Goal: Task Accomplishment & Management: Use online tool/utility

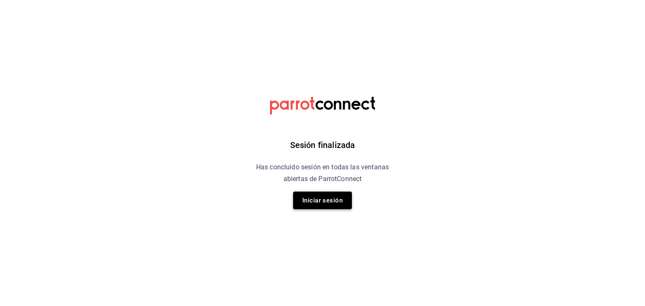
click at [319, 200] on button "Iniciar sesión" at bounding box center [322, 201] width 59 height 18
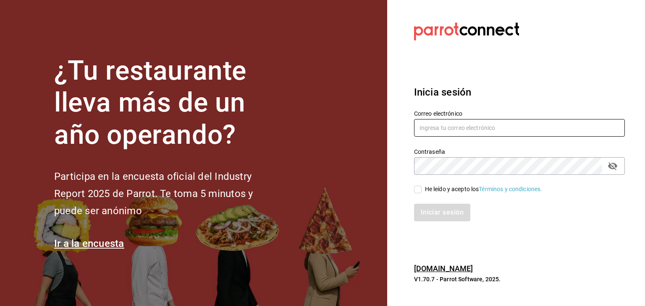
type input "ruta64@edomex.com.mx"
click at [417, 187] on input "He leído y acepto los Términos y condiciones." at bounding box center [418, 190] width 8 height 8
checkbox input "true"
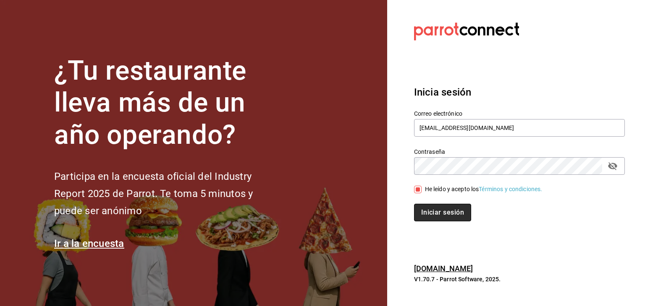
click at [436, 210] on button "Iniciar sesión" at bounding box center [442, 213] width 57 height 18
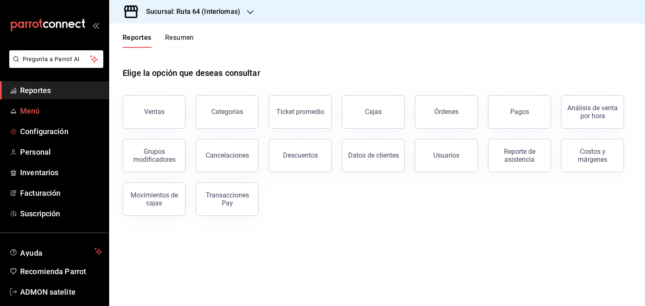
click at [26, 110] on span "Menú" at bounding box center [61, 110] width 82 height 11
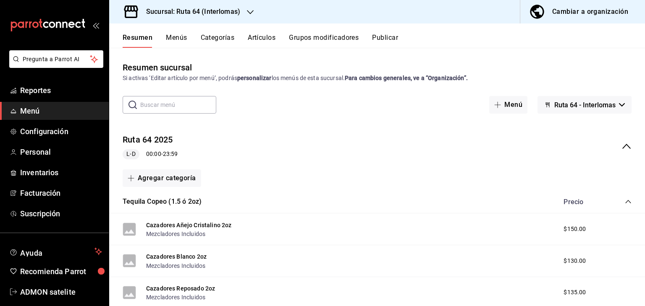
click at [621, 148] on icon "collapse-menu-row" at bounding box center [626, 146] width 10 height 10
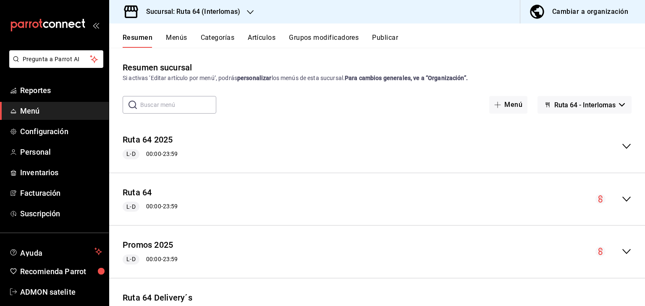
scroll to position [57, 0]
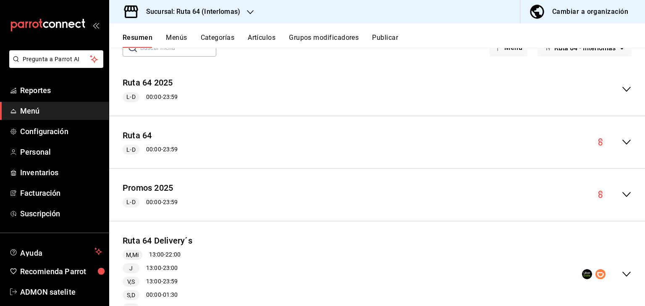
click at [621, 194] on icon "collapse-menu-row" at bounding box center [626, 195] width 10 height 10
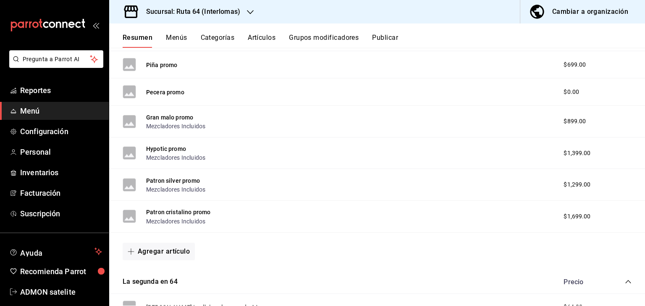
scroll to position [300, 0]
click at [159, 247] on button "Agregar artículo" at bounding box center [159, 251] width 72 height 18
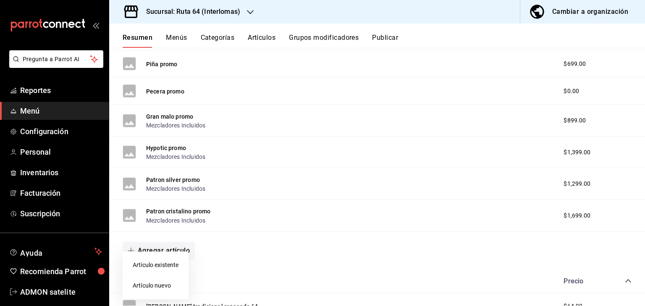
click at [162, 287] on li "Artículo nuevo" at bounding box center [156, 286] width 66 height 21
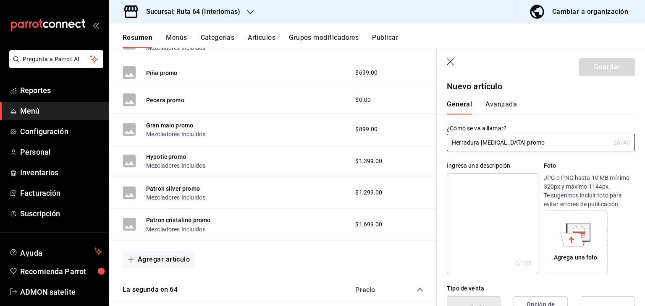
scroll to position [129, 0]
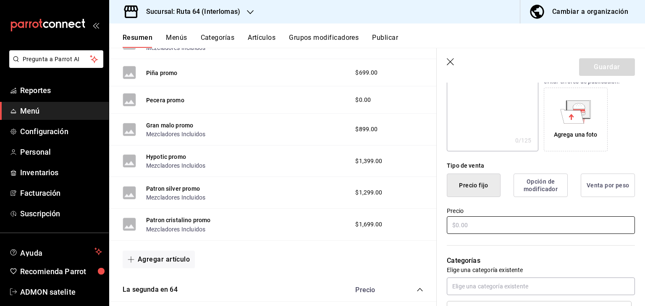
type input "Herradura [MEDICAL_DATA] promo"
click at [497, 221] on input "text" at bounding box center [541, 226] width 188 height 18
type input "$1099.00"
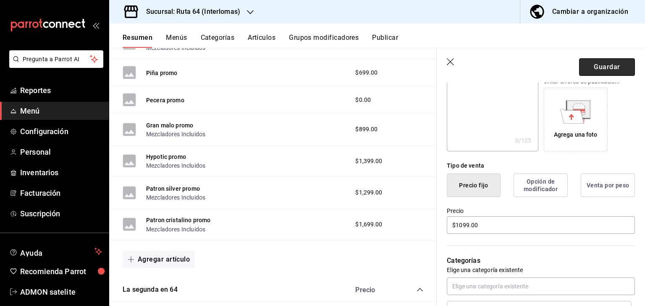
click at [596, 63] on button "Guardar" at bounding box center [607, 67] width 56 height 18
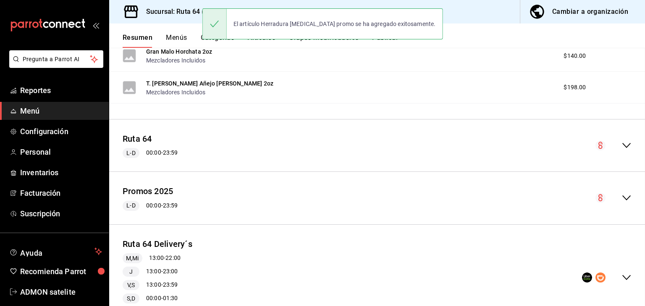
scroll to position [1189, 0]
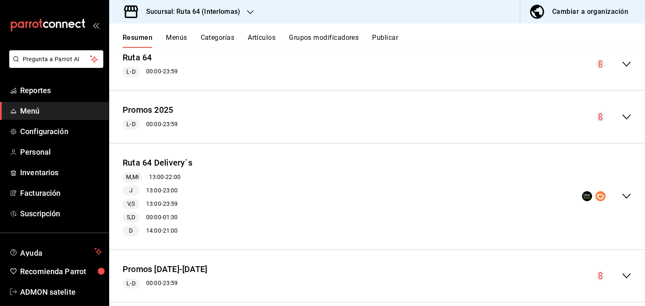
click at [388, 41] on button "Publicar" at bounding box center [385, 41] width 26 height 14
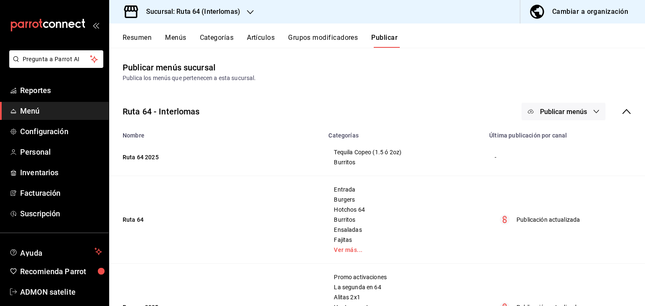
click at [538, 103] on button "Publicar menús" at bounding box center [563, 112] width 84 height 18
click at [563, 133] on li "Punto de venta" at bounding box center [557, 139] width 77 height 24
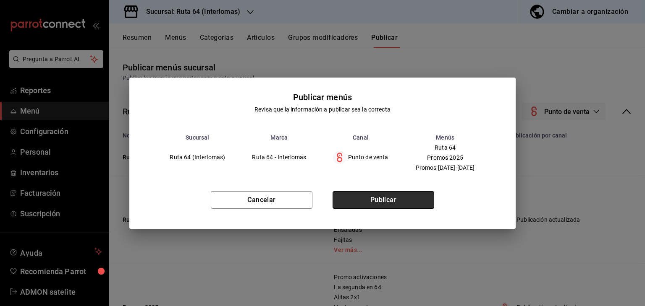
click at [411, 193] on button "Publicar" at bounding box center [383, 200] width 102 height 18
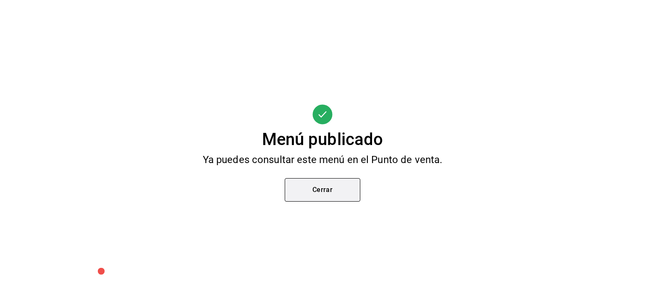
click at [318, 193] on button "Cerrar" at bounding box center [323, 190] width 76 height 24
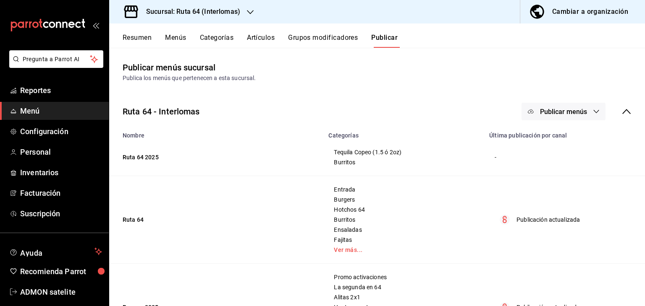
click at [551, 111] on span "Publicar menús" at bounding box center [563, 112] width 47 height 8
click at [559, 137] on span "Punto de venta" at bounding box center [569, 139] width 40 height 9
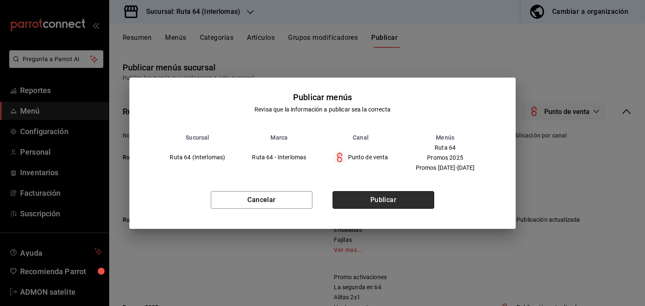
click at [384, 204] on button "Publicar" at bounding box center [383, 200] width 102 height 18
